Goal: Find specific page/section

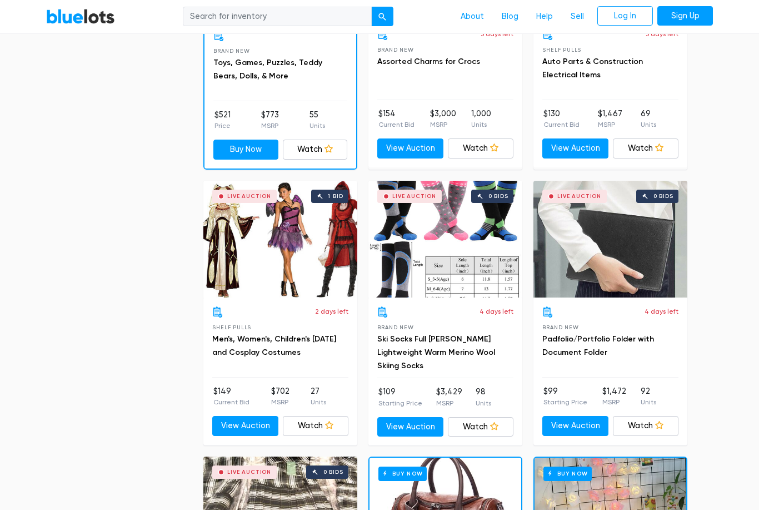
click at [333, 16] on input "search" at bounding box center [277, 17] width 189 height 20
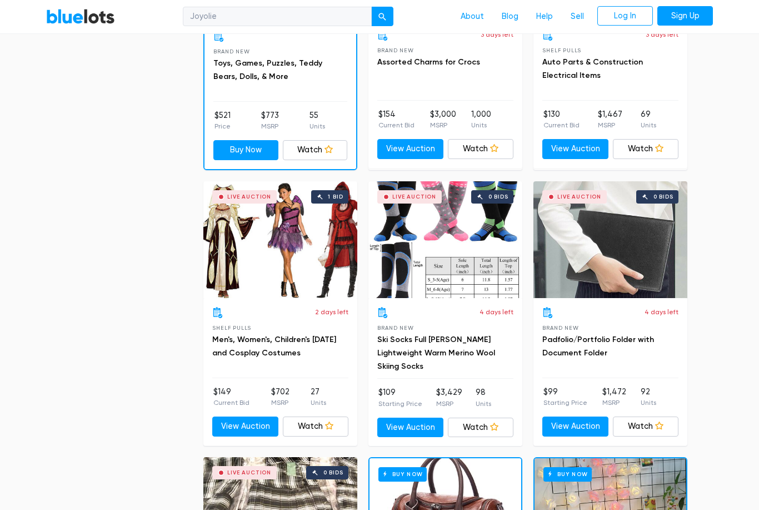
type input "Joyolie"
click at [382, 16] on button "submit" at bounding box center [382, 17] width 22 height 20
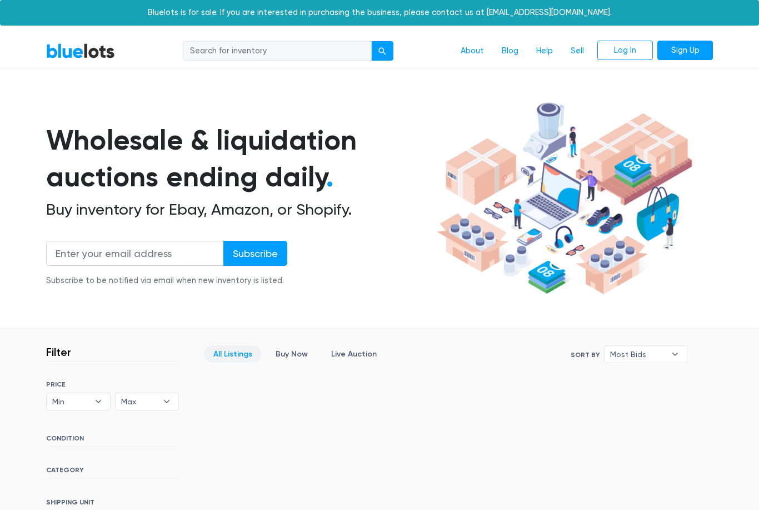
click at [314, 48] on input "search" at bounding box center [277, 51] width 189 height 20
type input "Joyfolie"
click at [382, 50] on button "submit" at bounding box center [382, 51] width 22 height 20
